Goal: Information Seeking & Learning: Learn about a topic

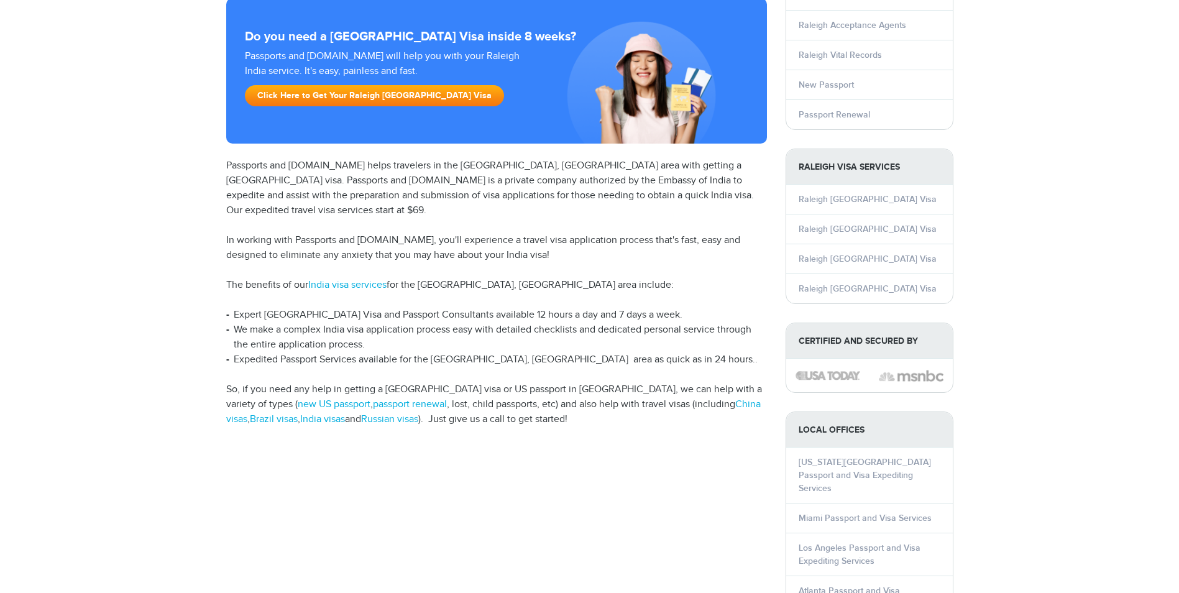
scroll to position [207, 0]
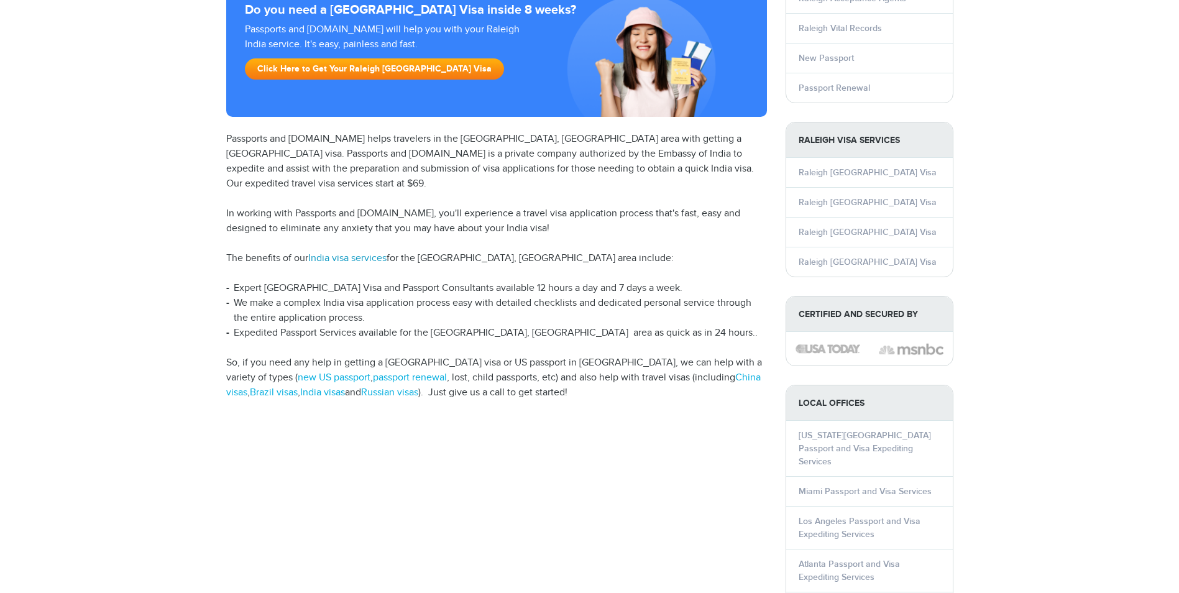
click at [331, 252] on link "India visa services" at bounding box center [347, 258] width 78 height 12
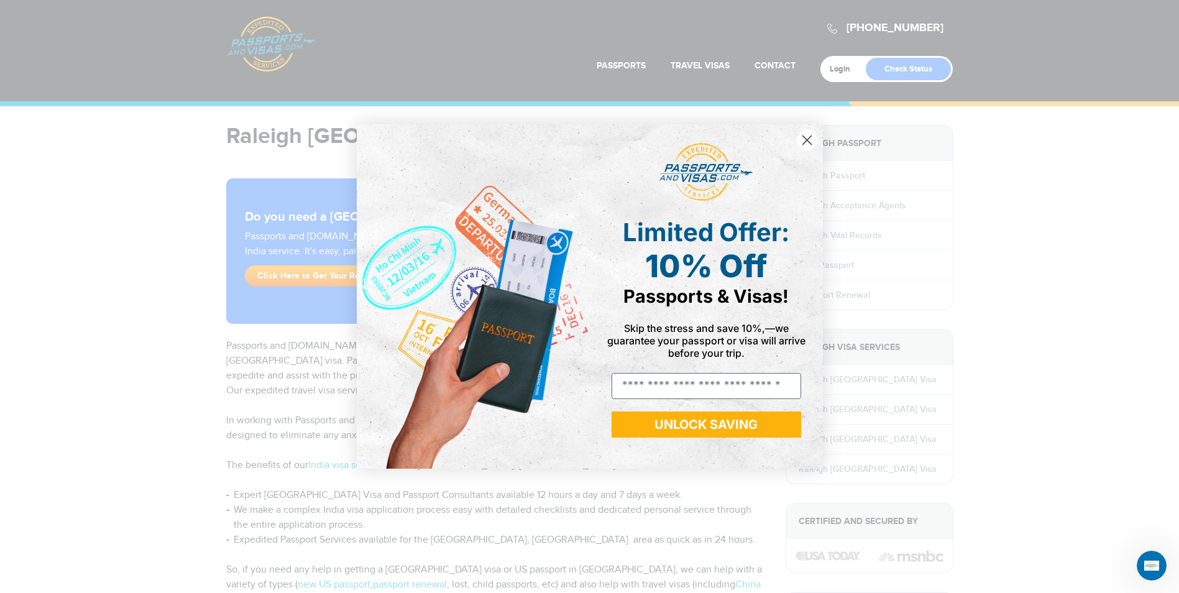
click at [812, 142] on circle "Close dialog" at bounding box center [806, 140] width 21 height 21
